Goal: Navigation & Orientation: Find specific page/section

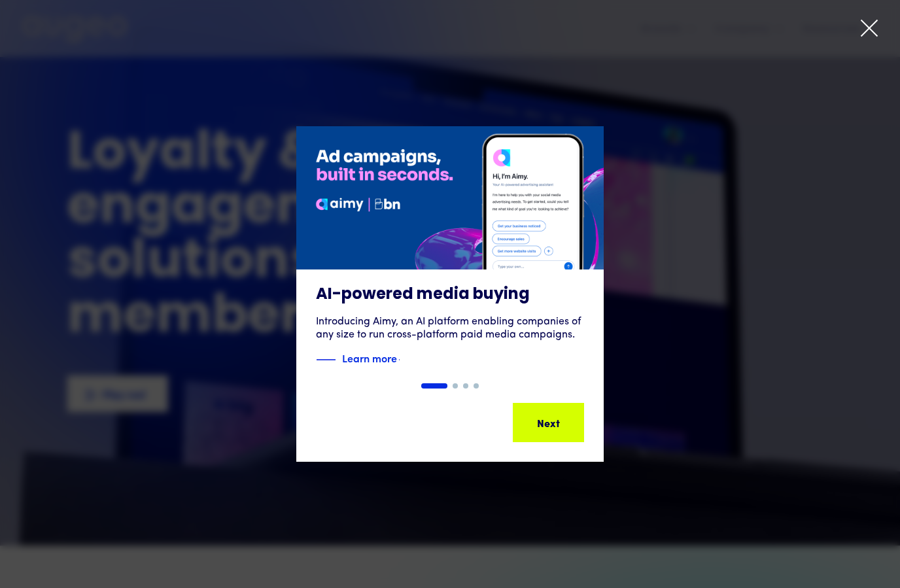
scroll to position [26, 0]
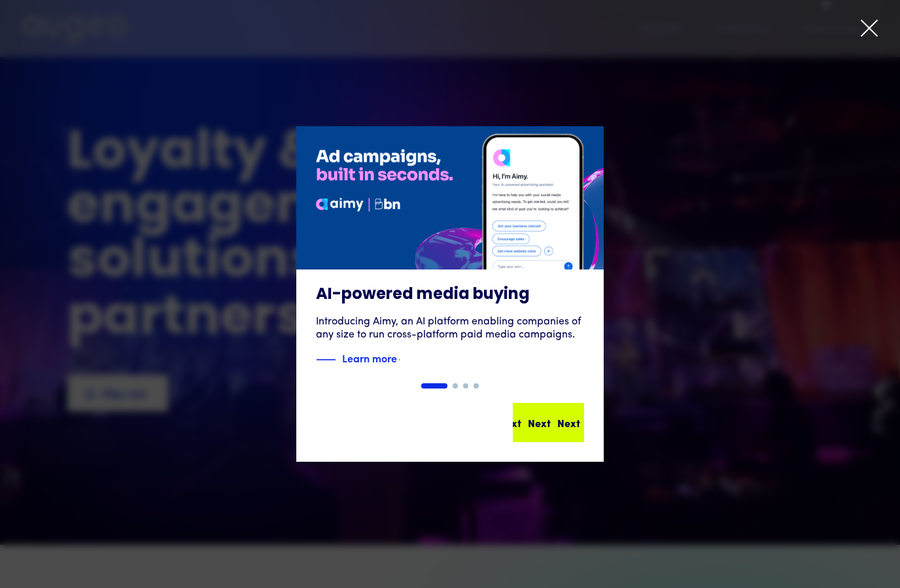
click at [565, 430] on div "Next Next Next Next" at bounding box center [548, 422] width 69 height 37
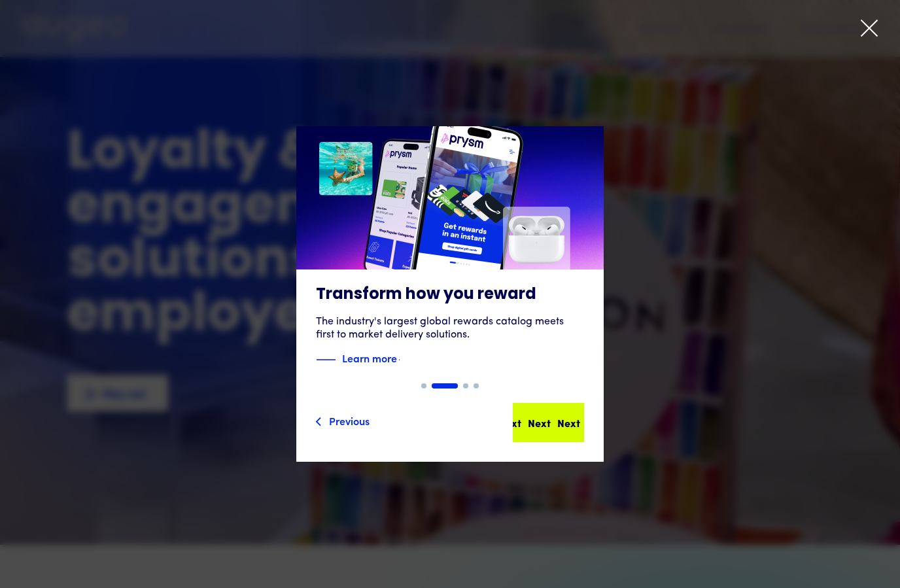
click at [565, 430] on div "Next Next Next Next" at bounding box center [548, 422] width 69 height 37
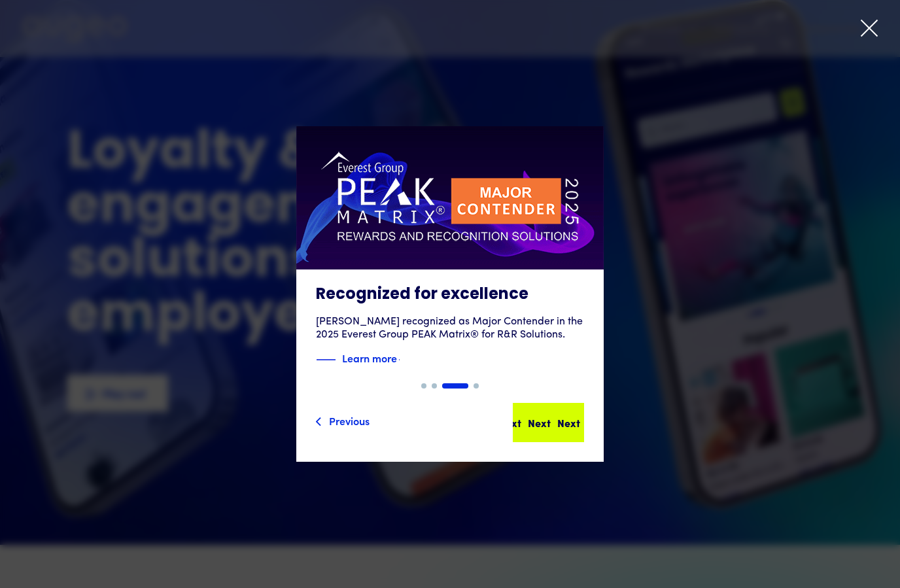
click at [565, 430] on div "Next Next Next Next" at bounding box center [548, 422] width 69 height 37
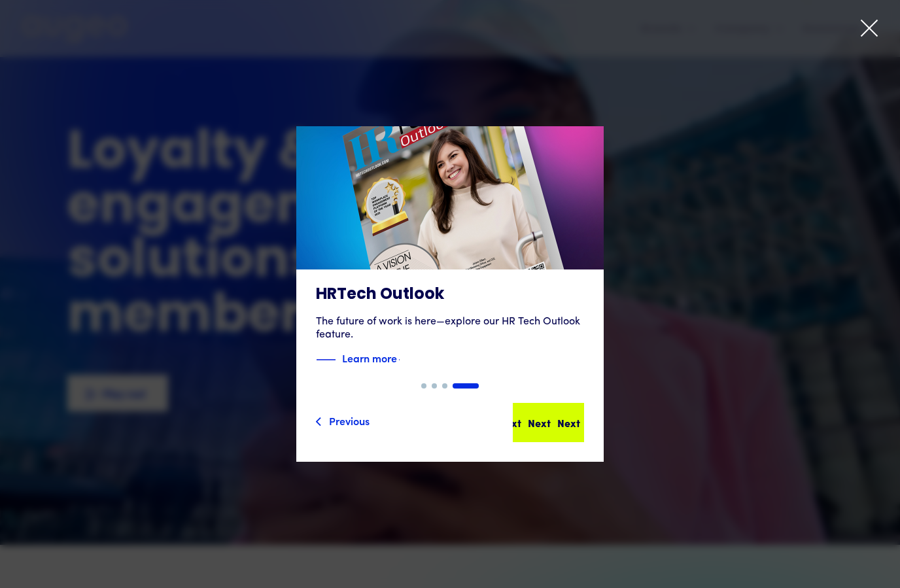
click at [565, 430] on div "Next Next Next Next" at bounding box center [548, 422] width 69 height 37
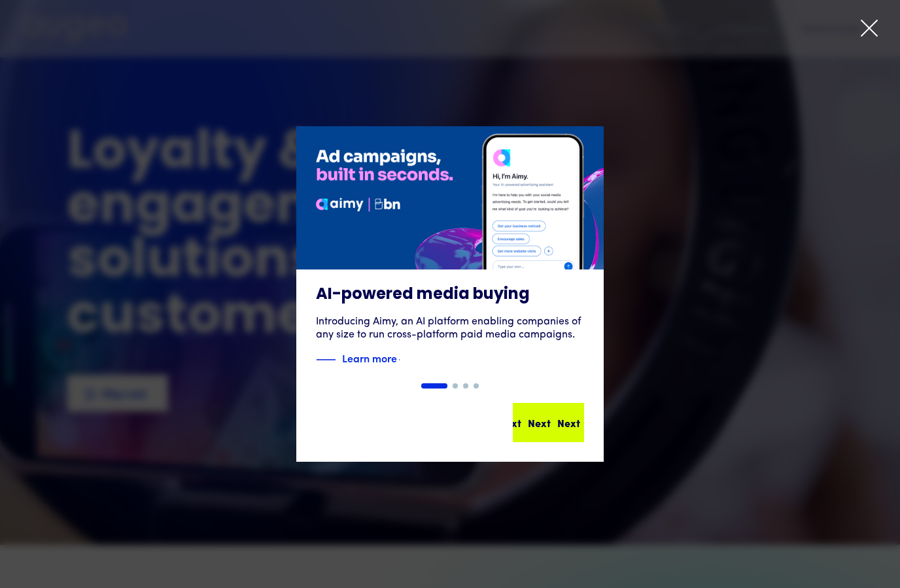
click at [565, 430] on div "Next Next Next Next" at bounding box center [548, 422] width 69 height 37
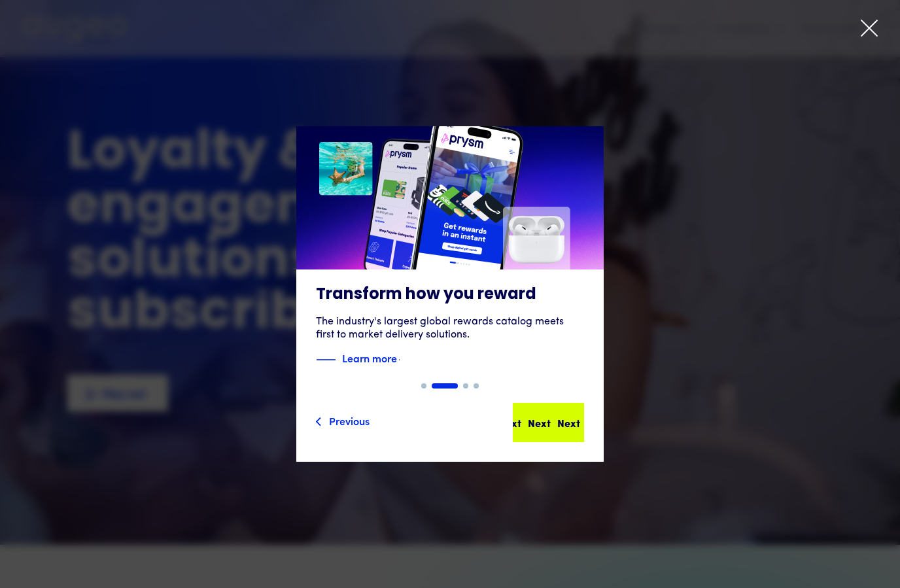
click at [565, 430] on div "Next Next Next Next" at bounding box center [548, 422] width 69 height 37
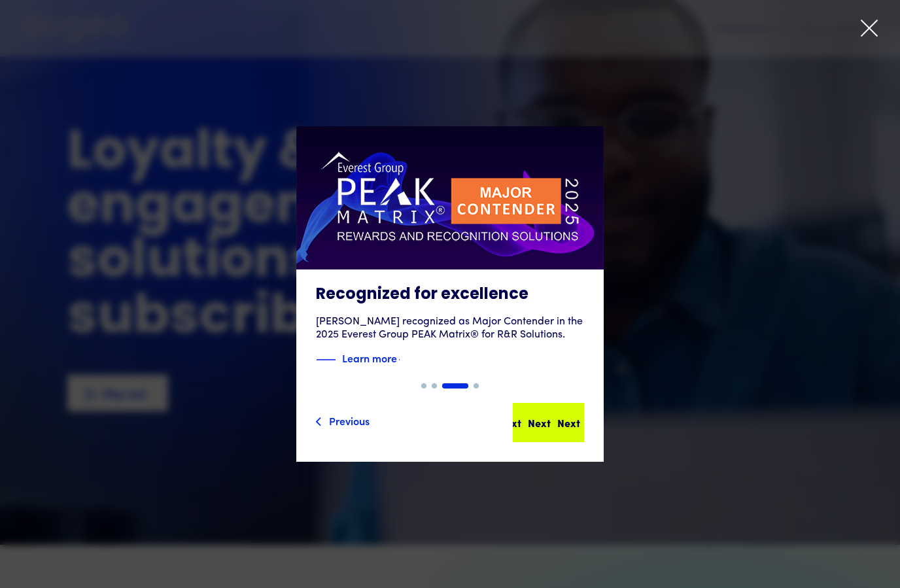
click at [565, 430] on div "Next Next Next Next" at bounding box center [548, 422] width 69 height 37
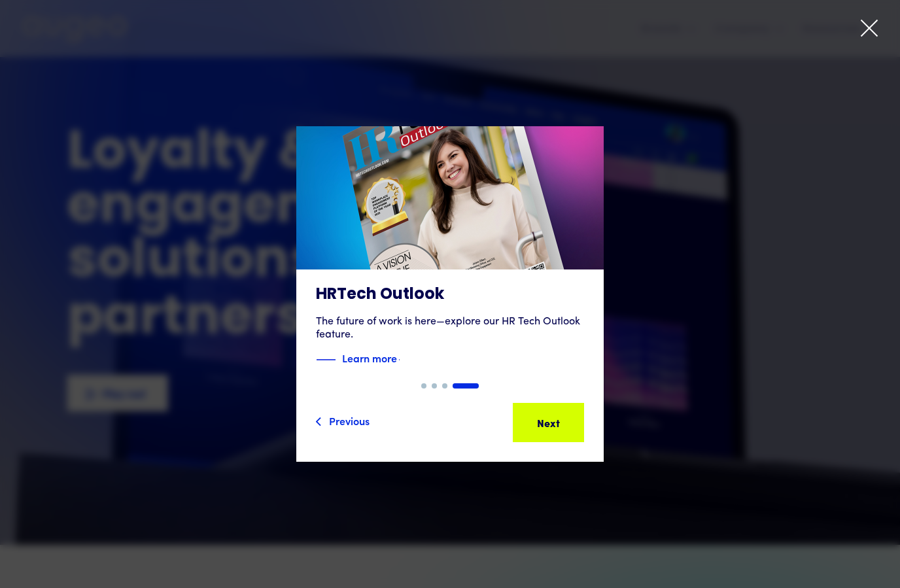
click at [678, 239] on div "4 of 4" at bounding box center [450, 294] width 900 height 336
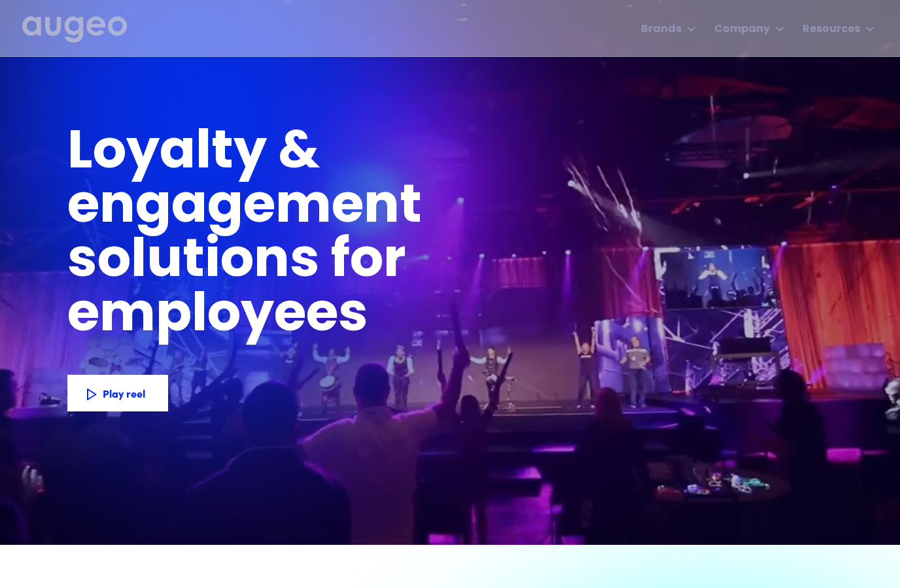
click at [749, 313] on div "Loyalty & engagement solutions for employees members customers subscribers part…" at bounding box center [449, 292] width 765 height 414
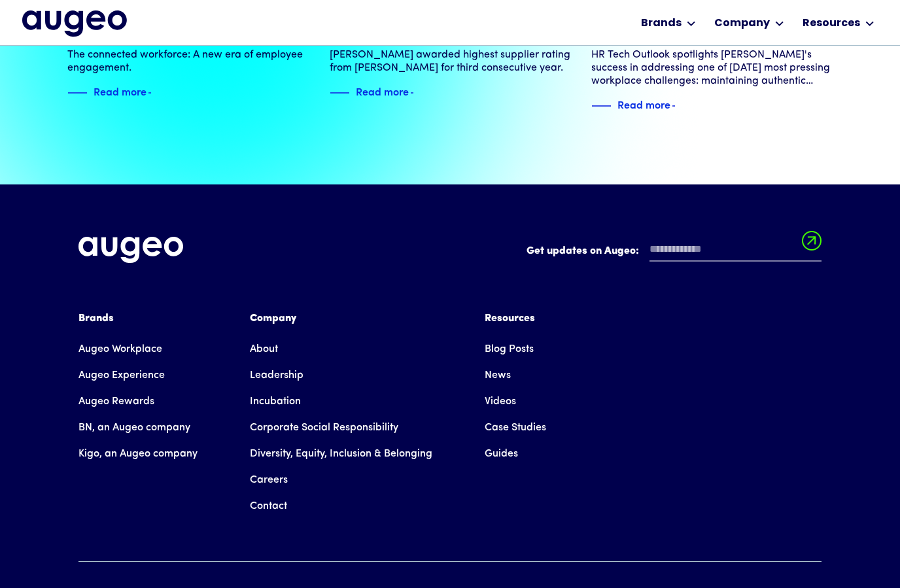
scroll to position [2929, 0]
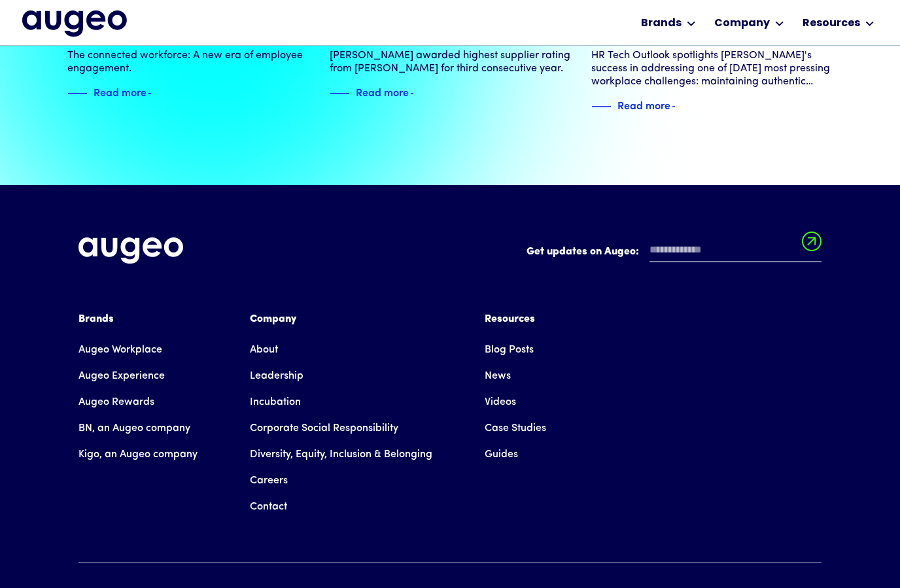
click at [280, 385] on link "Leadership" at bounding box center [277, 376] width 54 height 26
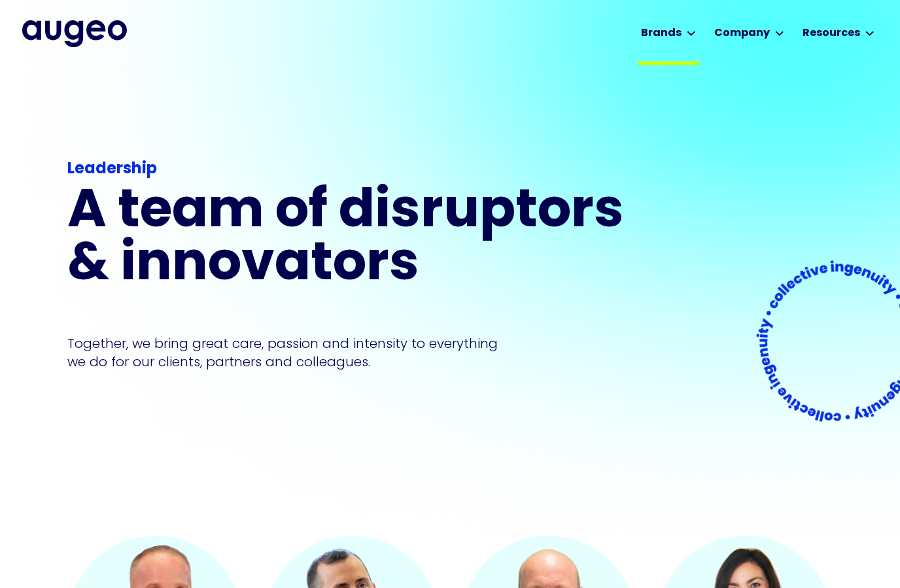
click at [693, 41] on div at bounding box center [691, 34] width 9 height 16
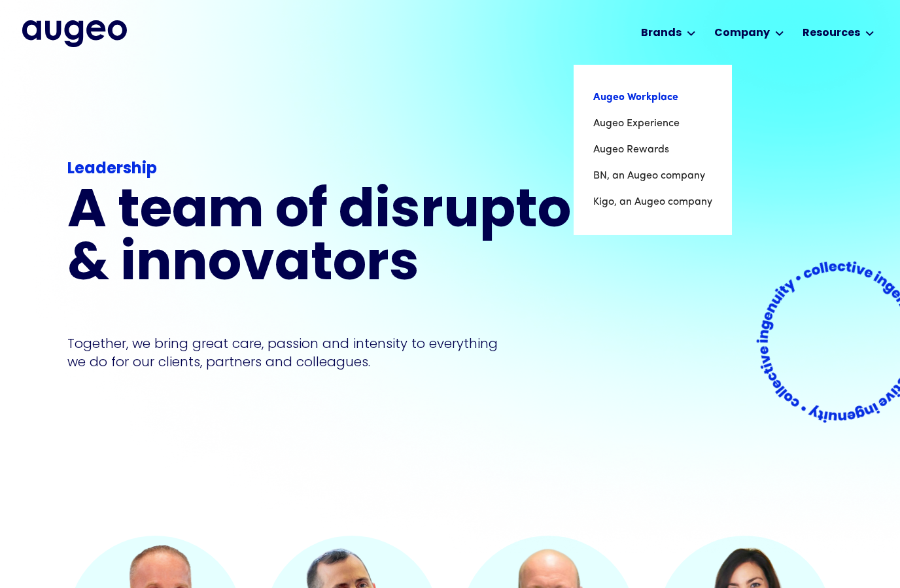
click at [650, 104] on link "Augeo Workplace" at bounding box center [652, 97] width 119 height 26
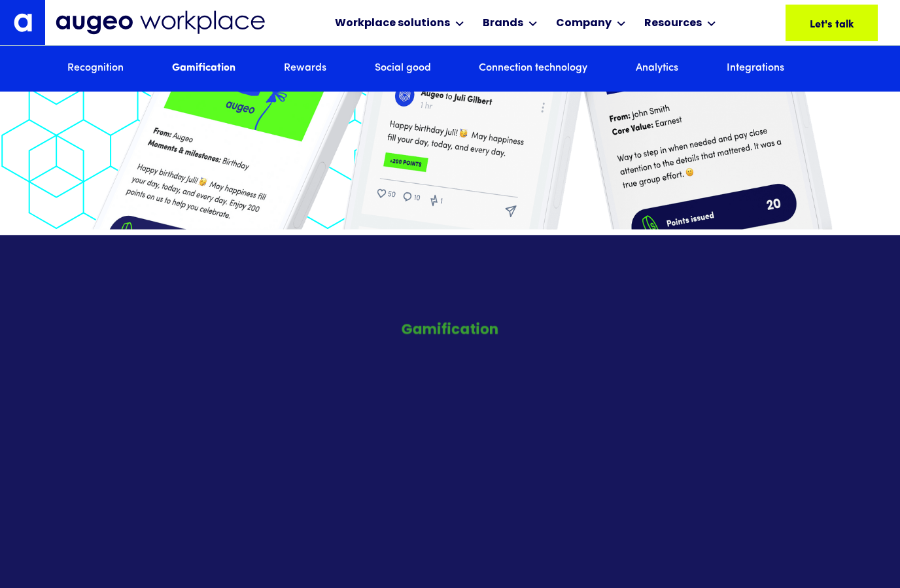
scroll to position [3061, 0]
